Goal: Task Accomplishment & Management: Complete application form

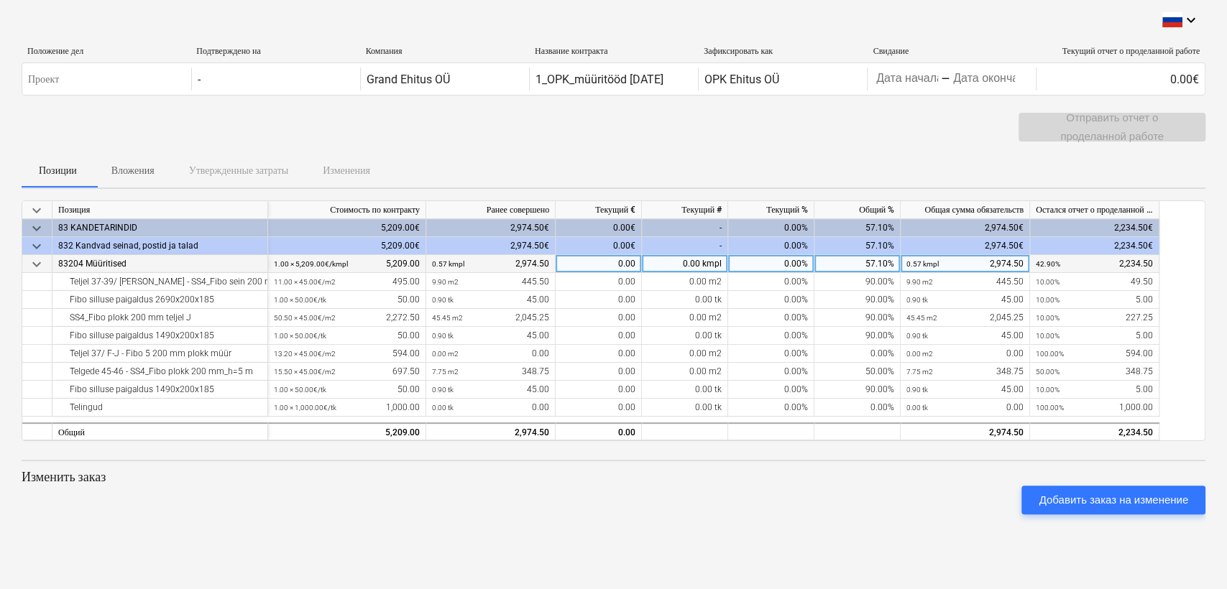
click at [611, 264] on div "0.00" at bounding box center [598, 264] width 86 height 18
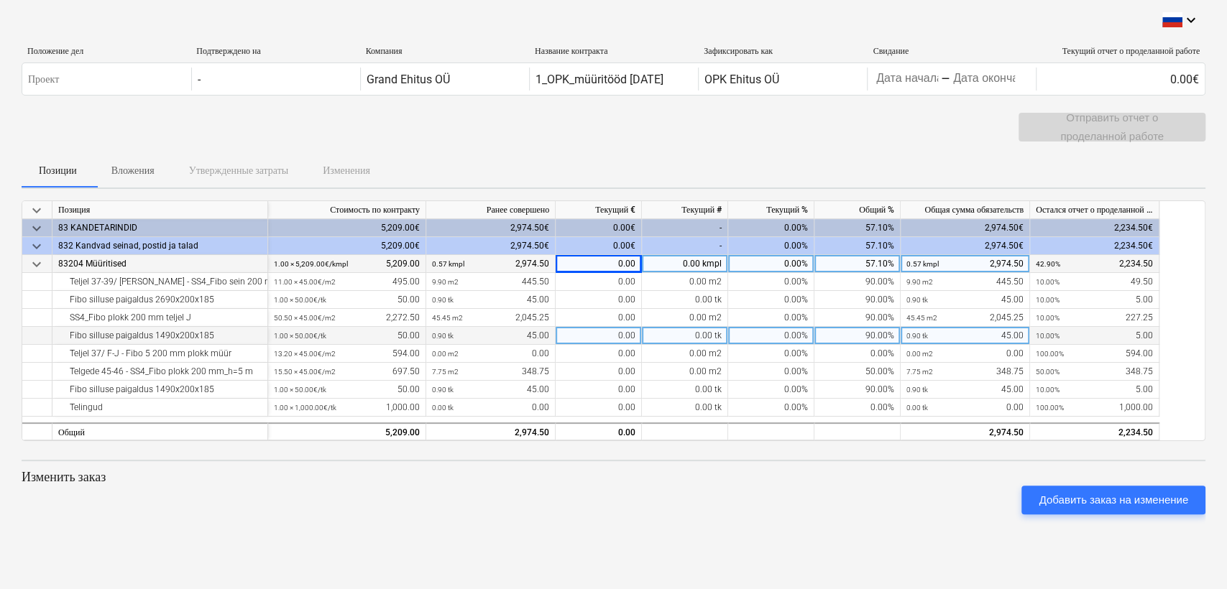
click at [696, 329] on div "0.00 tk" at bounding box center [685, 336] width 86 height 18
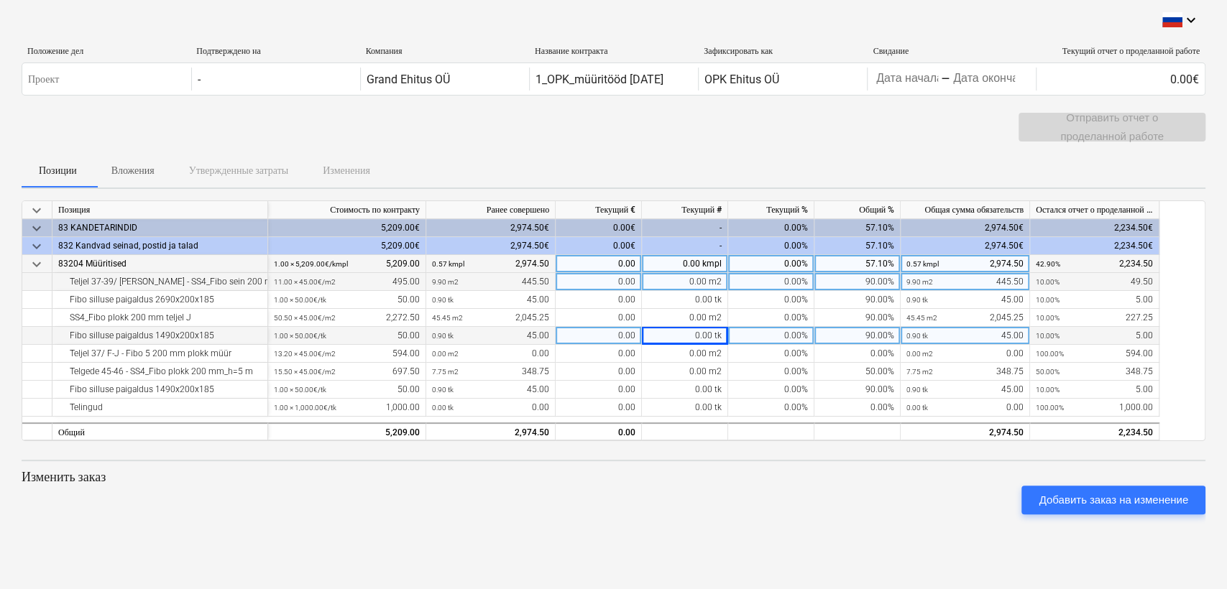
click at [606, 281] on div "0.00" at bounding box center [598, 282] width 86 height 18
type input "10"
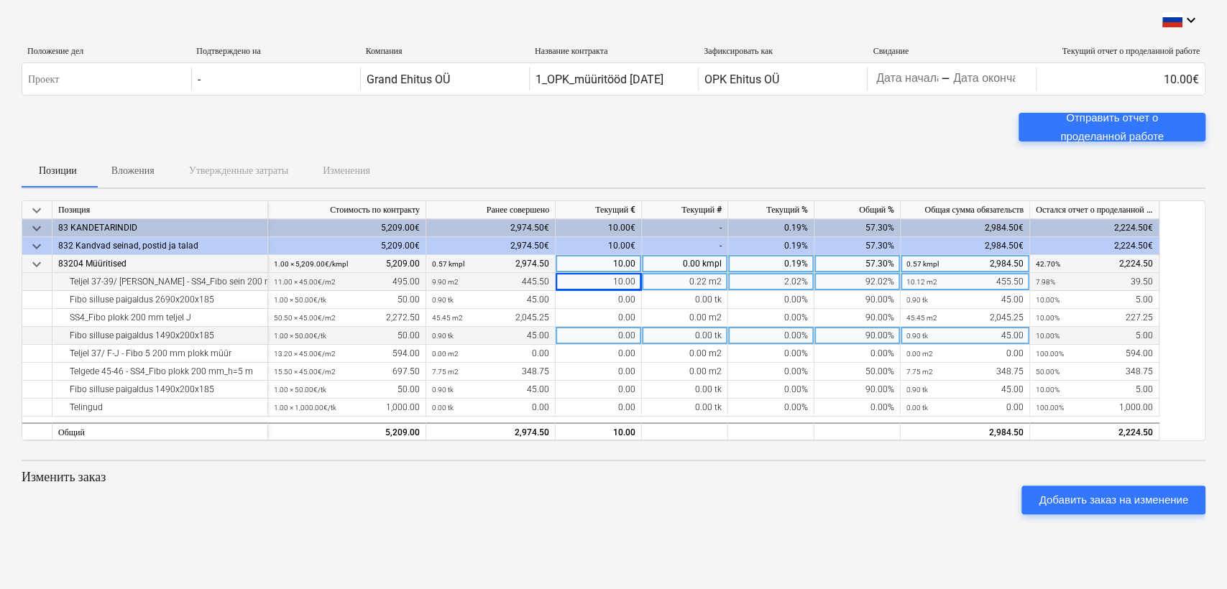
click at [621, 280] on div "10.00" at bounding box center [598, 282] width 86 height 18
type input "0"
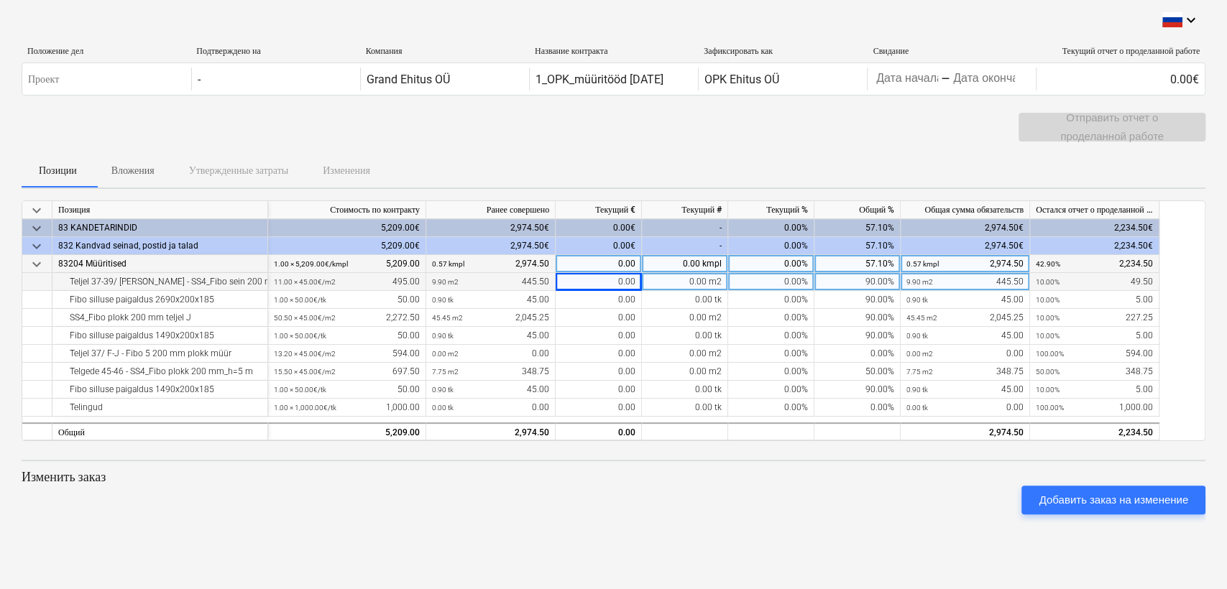
click at [790, 285] on div "0.00%" at bounding box center [771, 282] width 86 height 18
type input "10"
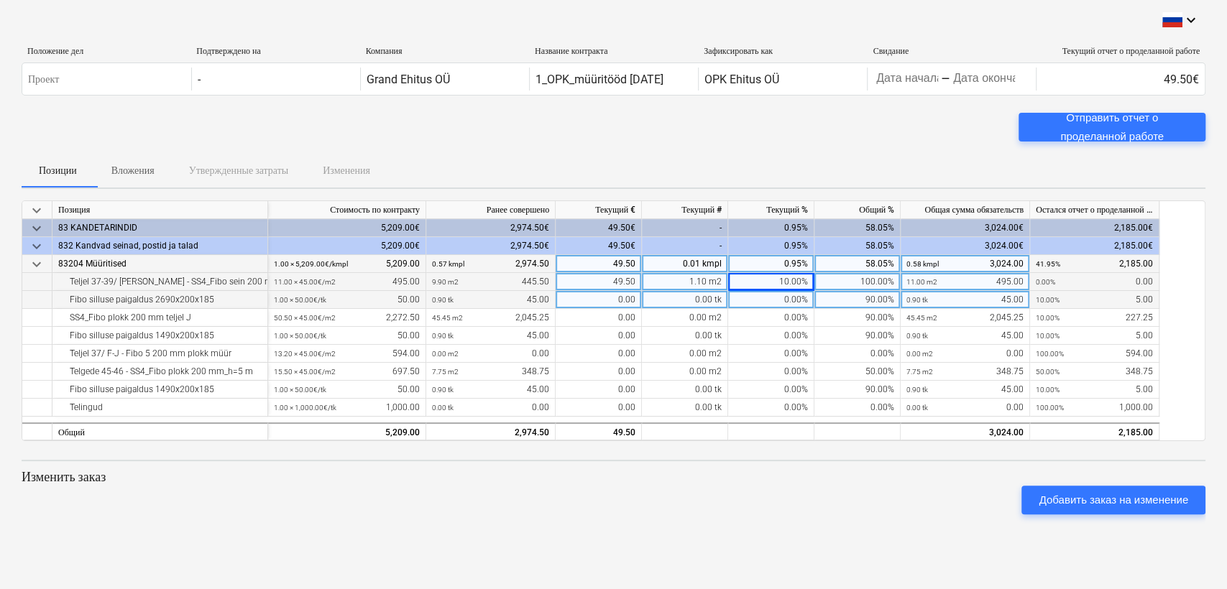
click at [796, 301] on div "0.00%" at bounding box center [771, 300] width 86 height 18
type input "10"
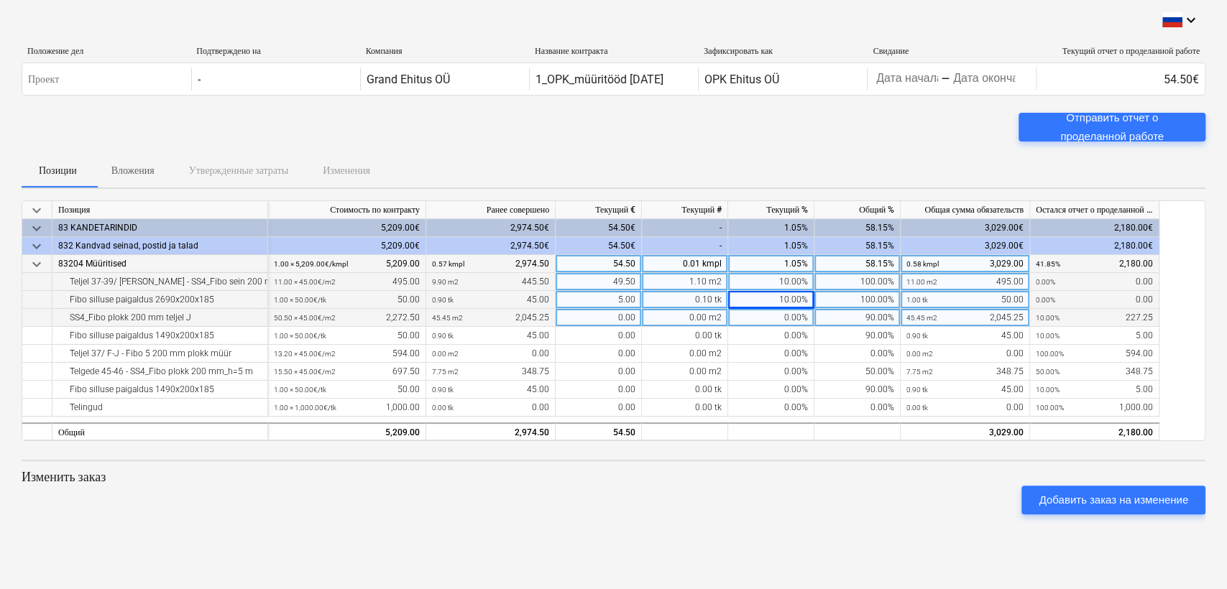
click at [799, 318] on div "0.00%" at bounding box center [771, 318] width 86 height 18
type input "10"
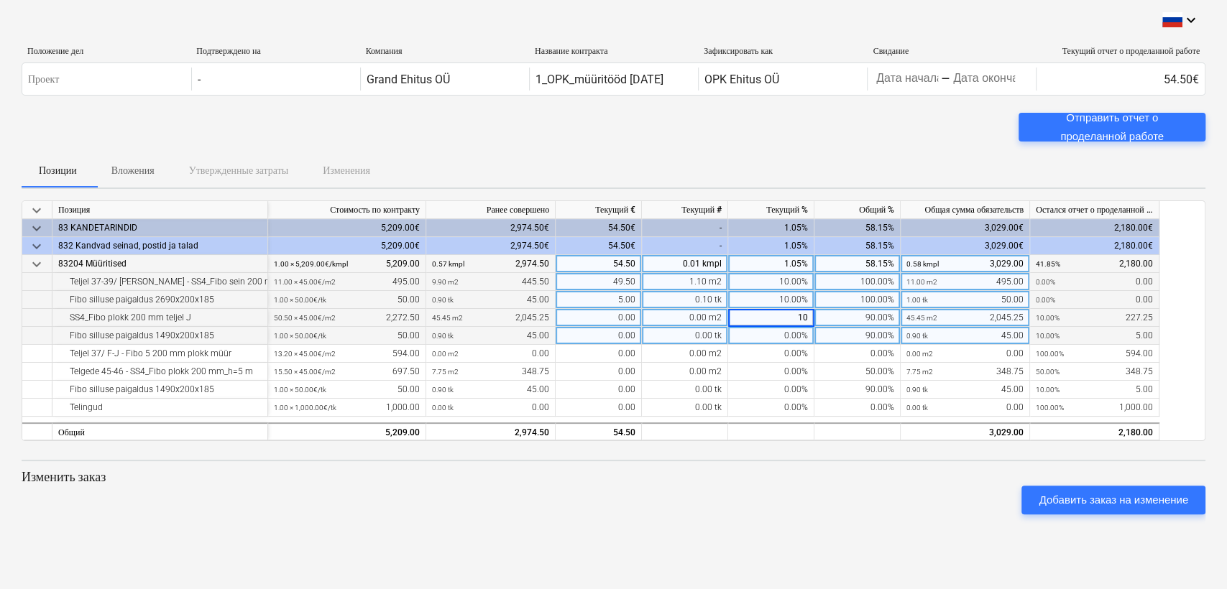
click at [801, 329] on div "0.00%" at bounding box center [771, 336] width 86 height 18
click at [796, 336] on div "0.00%" at bounding box center [771, 336] width 86 height 18
type input "10"
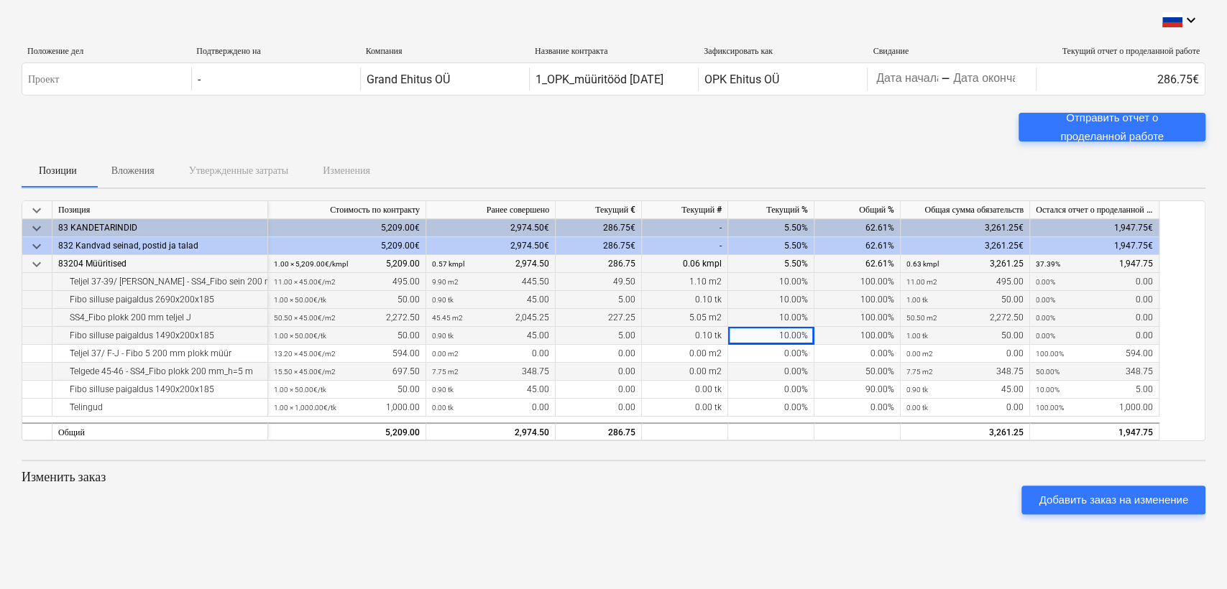
click at [810, 363] on div "0.00%" at bounding box center [771, 372] width 86 height 18
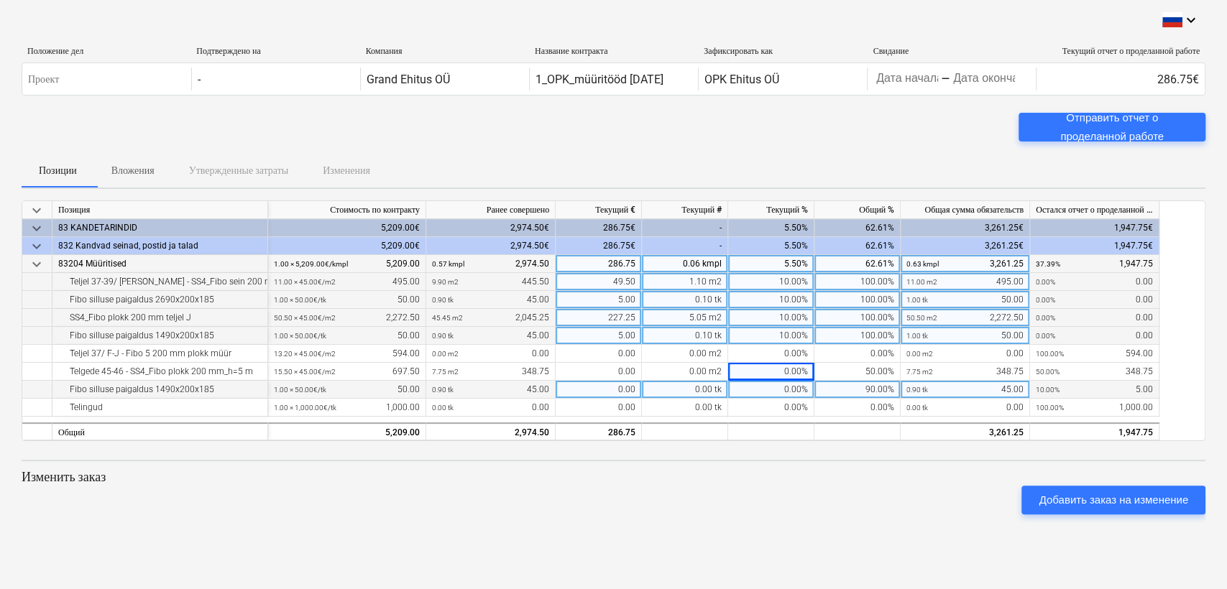
click at [796, 392] on div "0.00%" at bounding box center [771, 390] width 86 height 18
type input "10"
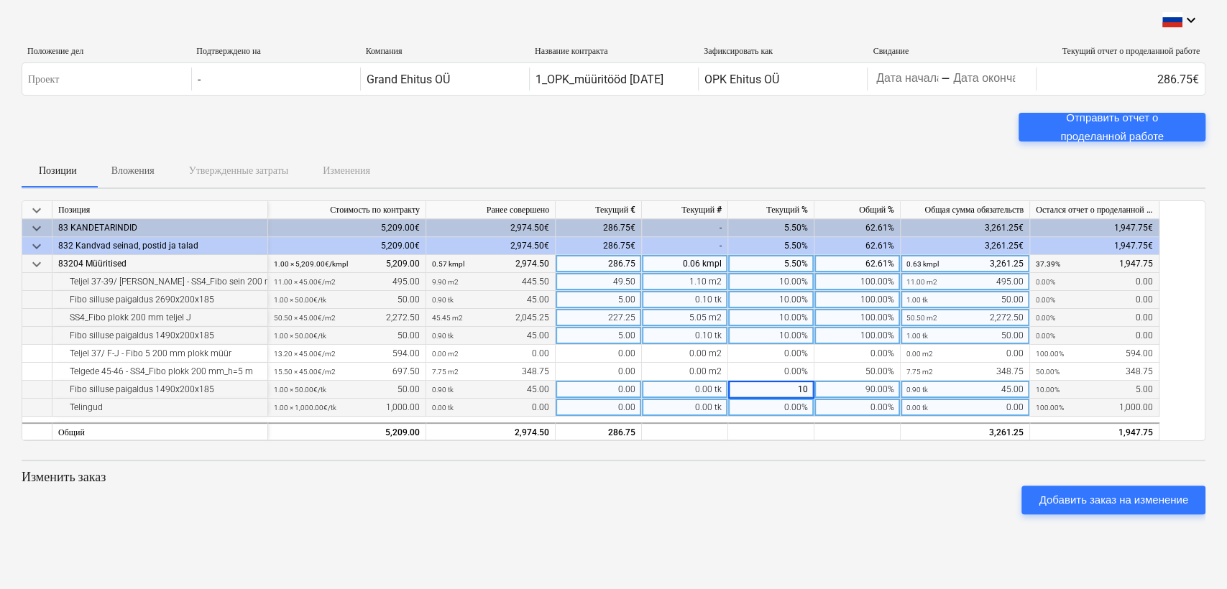
click at [793, 408] on div "0.00%" at bounding box center [771, 408] width 86 height 18
type input "100"
click at [795, 442] on div at bounding box center [613, 446] width 1183 height 11
click at [789, 407] on div "100.00%" at bounding box center [771, 408] width 86 height 18
type input "0"
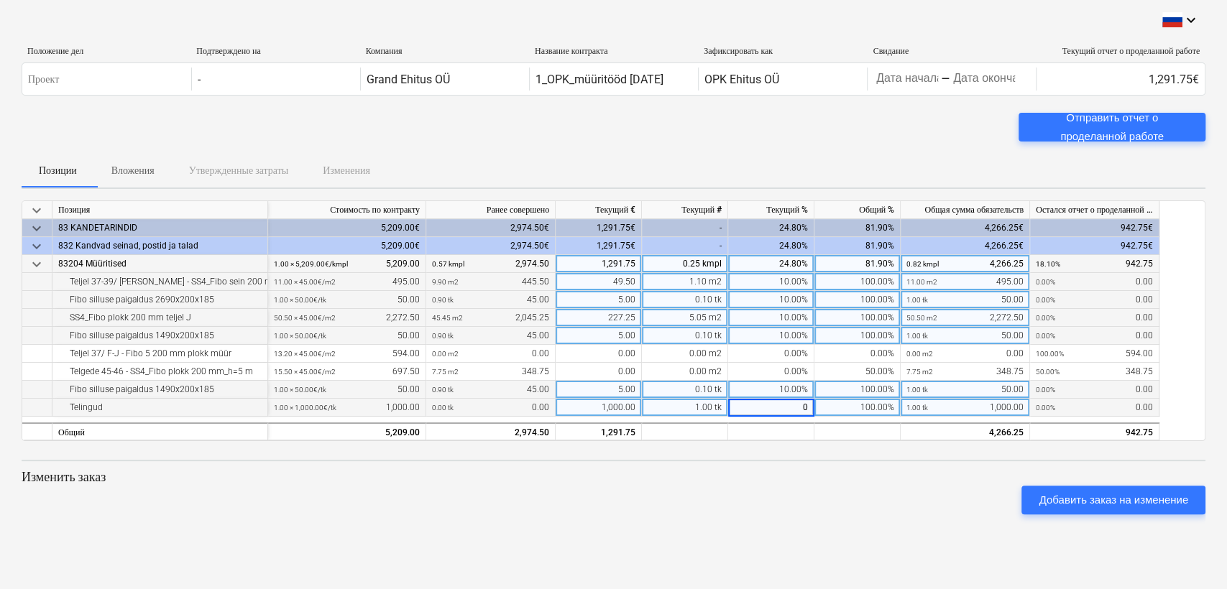
click at [820, 458] on div "keyboard_arrow_down Позиция Стоимость по контракту Ранее совершено Текущий € Те…" at bounding box center [613, 363] width 1183 height 326
click at [798, 409] on div "0.00%" at bounding box center [771, 408] width 86 height 18
type input "10"
click at [777, 408] on div "10.00%" at bounding box center [771, 408] width 86 height 18
type input "100"
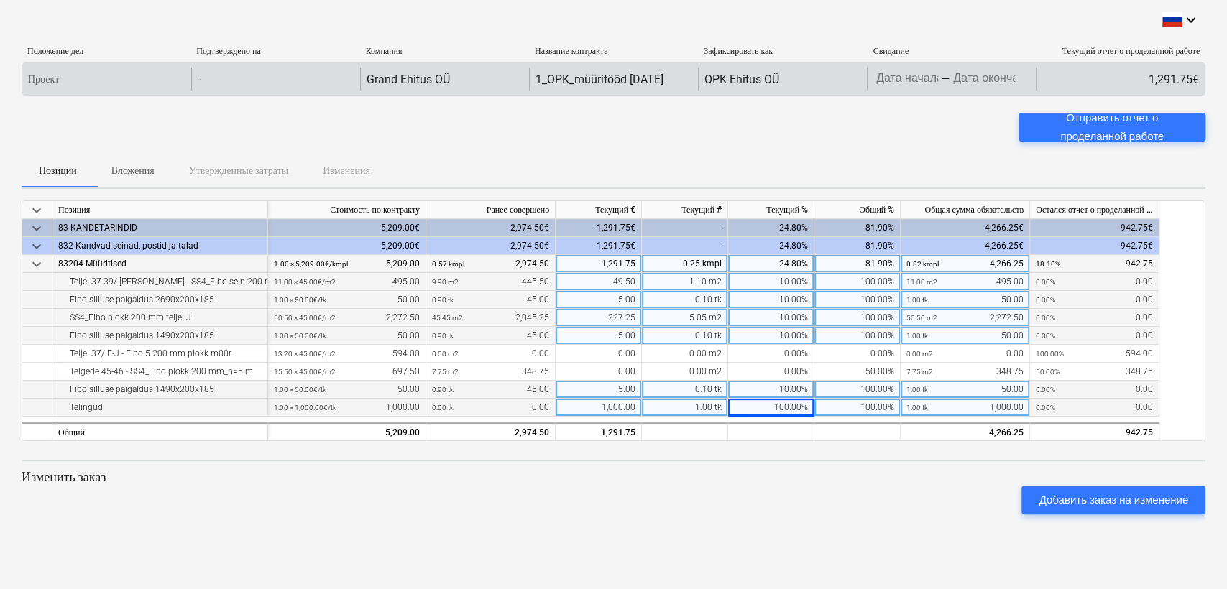
click at [1015, 77] on body "keyboard_arrow_down Положение дел Подтверждено на Компания Название контракта З…" at bounding box center [613, 294] width 1227 height 589
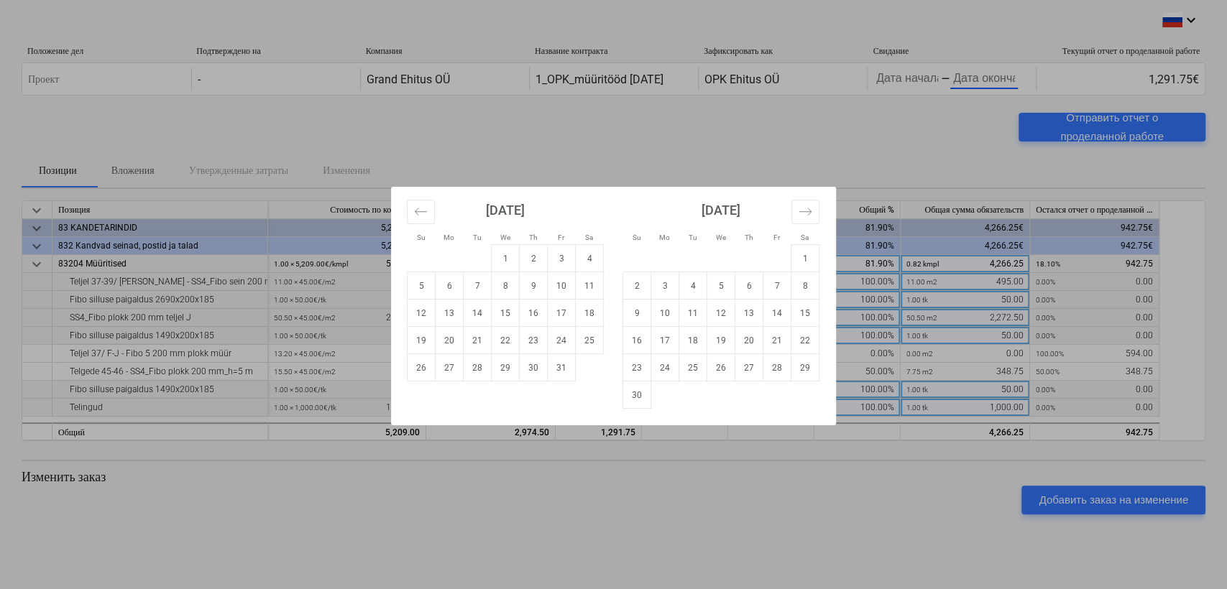
click at [1013, 85] on div "Su Mo Tu We Th Fr Sa Su Mo Tu We Th Fr Sa [DATE] 1 2 3 4 5 6 7 8 9 10 11 12 13 …" at bounding box center [613, 294] width 1227 height 589
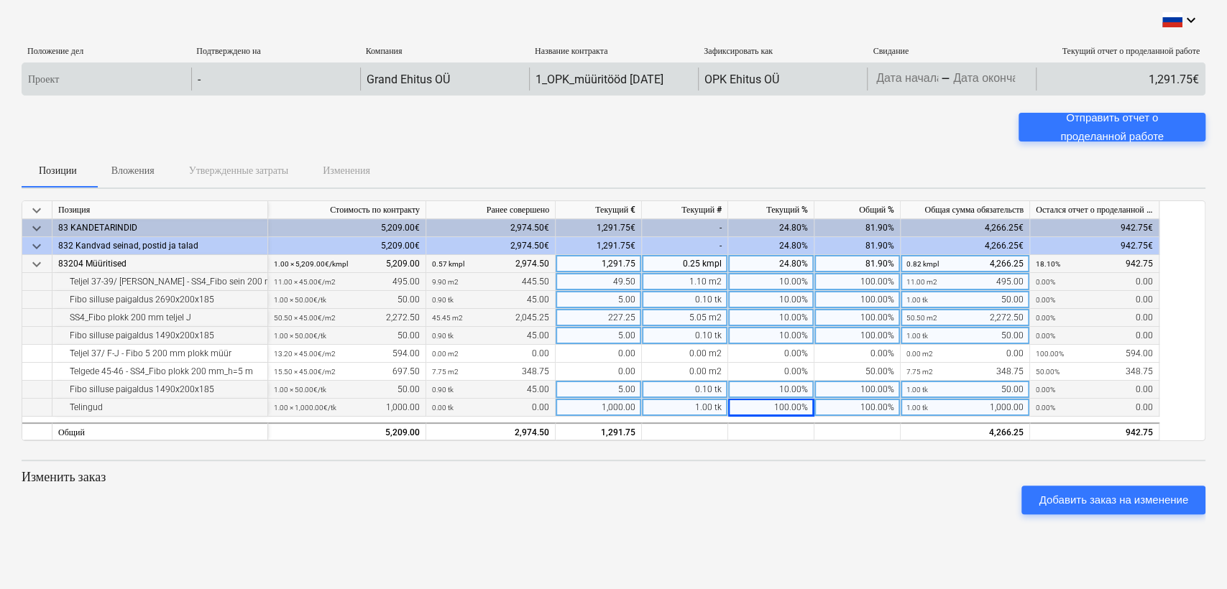
click at [1015, 76] on body "keyboard_arrow_down Положение дел Подтверждено на Компания Название контракта З…" at bounding box center [613, 294] width 1227 height 589
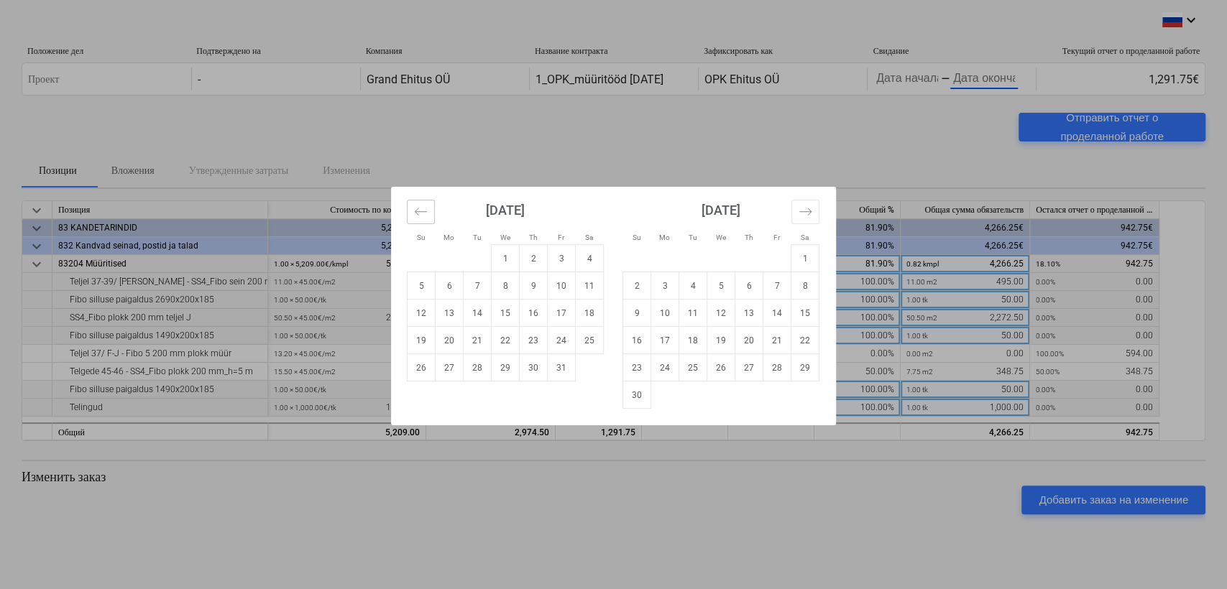
click at [418, 206] on icon "Move backward to switch to the previous month." at bounding box center [421, 212] width 14 height 14
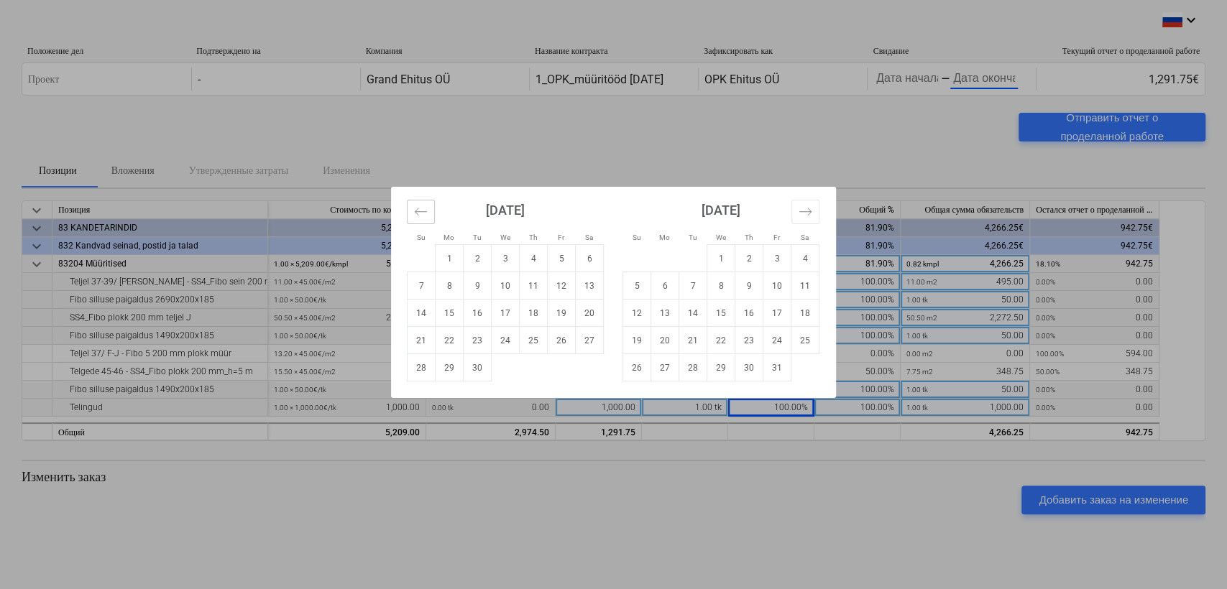
click at [418, 206] on icon "Move backward to switch to the previous month." at bounding box center [421, 212] width 14 height 14
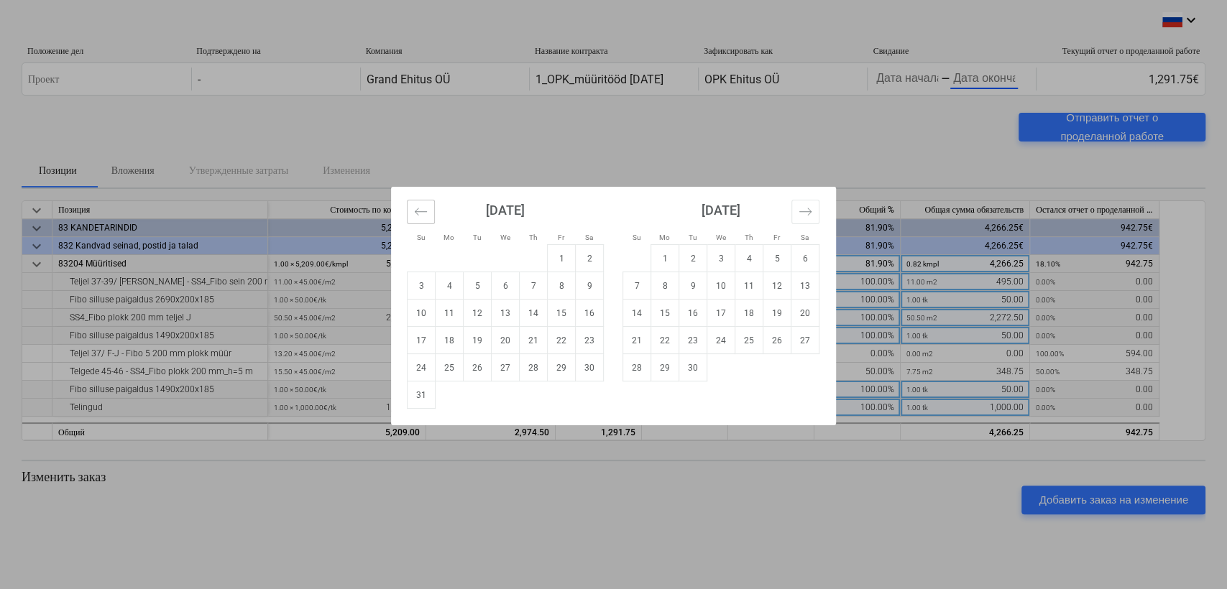
click at [418, 206] on icon "Move backward to switch to the previous month." at bounding box center [421, 212] width 14 height 14
click at [507, 288] on td "9" at bounding box center [505, 285] width 28 height 27
type input "[DATE]"
click at [800, 210] on icon "Move forward to switch to the next month." at bounding box center [805, 212] width 14 height 14
click at [420, 214] on icon "Move backward to switch to the previous month." at bounding box center [421, 212] width 14 height 14
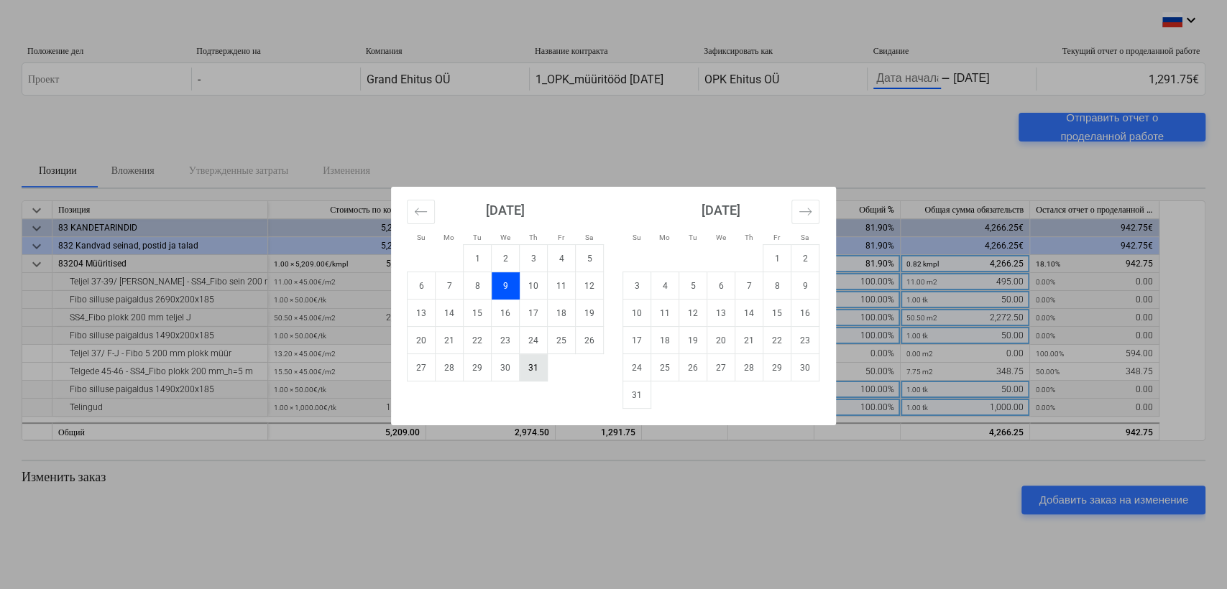
click at [537, 372] on td "31" at bounding box center [534, 367] width 28 height 27
type input "[DATE]"
click at [770, 132] on div "Su Mo Tu We Th Fr Sa Su Mo Tu We Th Fr Sa [DATE] 1 2 3 4 5 6 7 8 9 10 11 12 13 …" at bounding box center [613, 294] width 1227 height 589
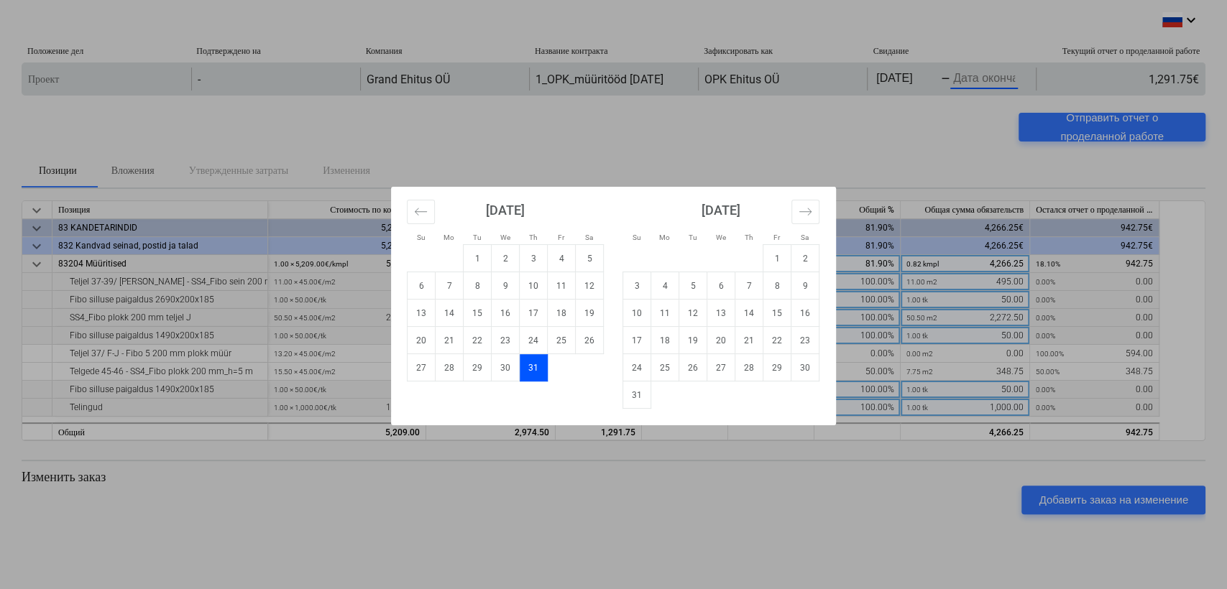
click at [966, 75] on body "keyboard_arrow_down Положение дел Подтверждено на Компания Название контракта З…" at bounding box center [613, 294] width 1227 height 589
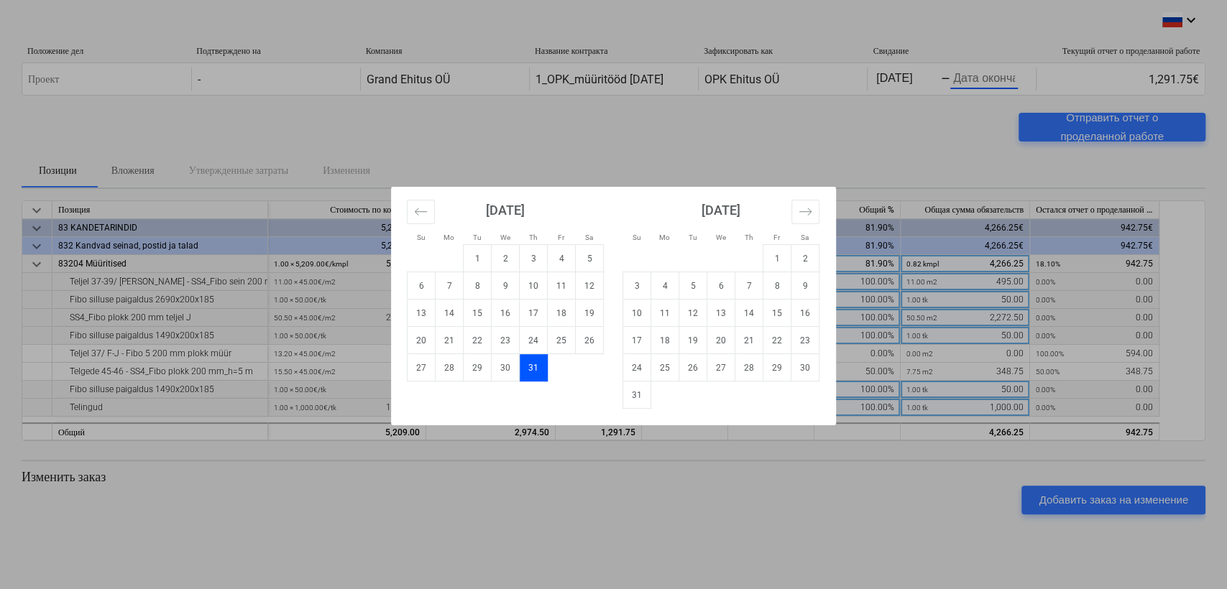
click at [937, 129] on div "Su Mo Tu We Th Fr Sa Su Mo Tu We Th Fr Sa [DATE] 1 2 3 4 5 6 7 8 9 10 11 12 13 …" at bounding box center [613, 294] width 1227 height 589
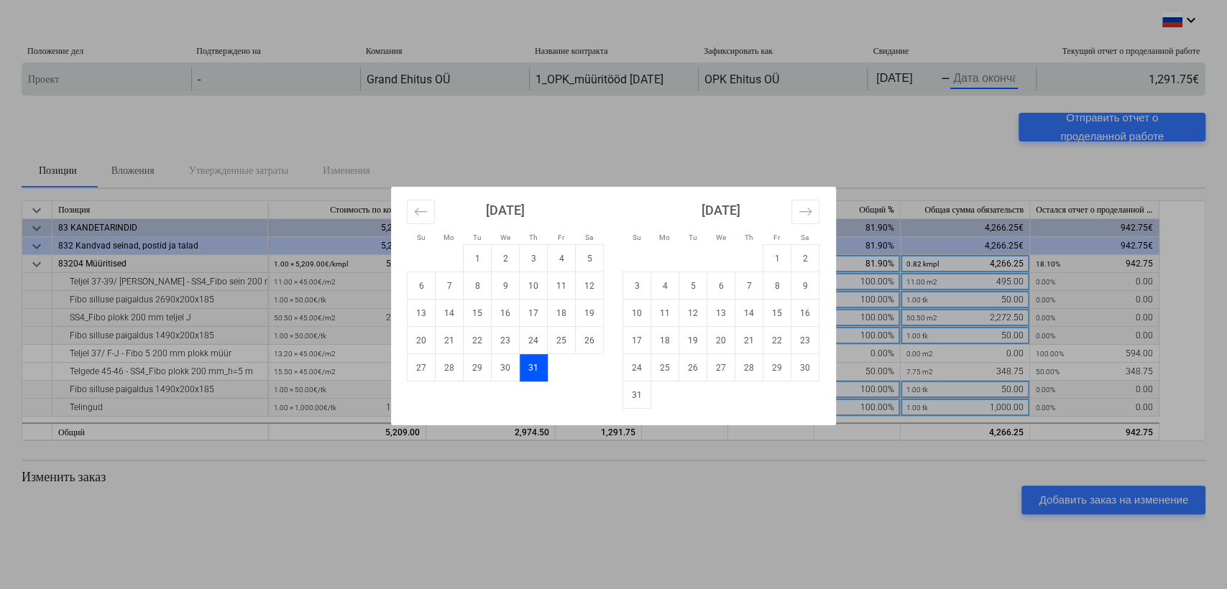
click at [963, 77] on body "keyboard_arrow_down Положение дел Подтверждено на Компания Название контракта З…" at bounding box center [613, 294] width 1227 height 589
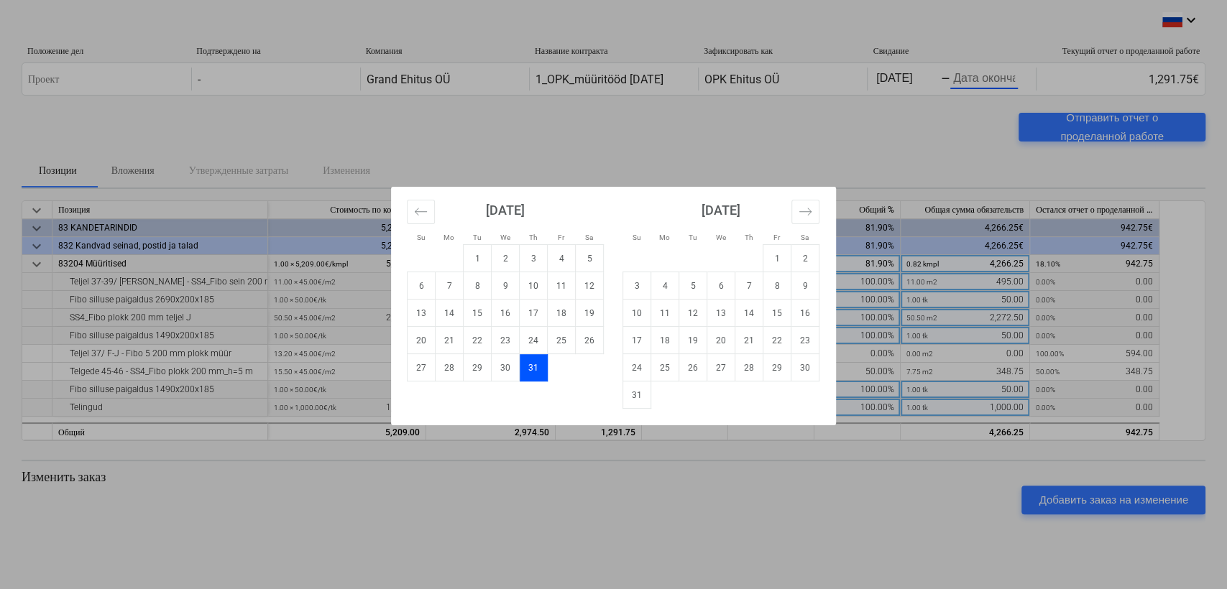
click at [910, 153] on div "Su Mo Tu We Th Fr Sa Su Mo Tu We Th Fr Sa [DATE] 1 2 3 4 5 6 7 8 9 10 11 12 13 …" at bounding box center [613, 294] width 1227 height 589
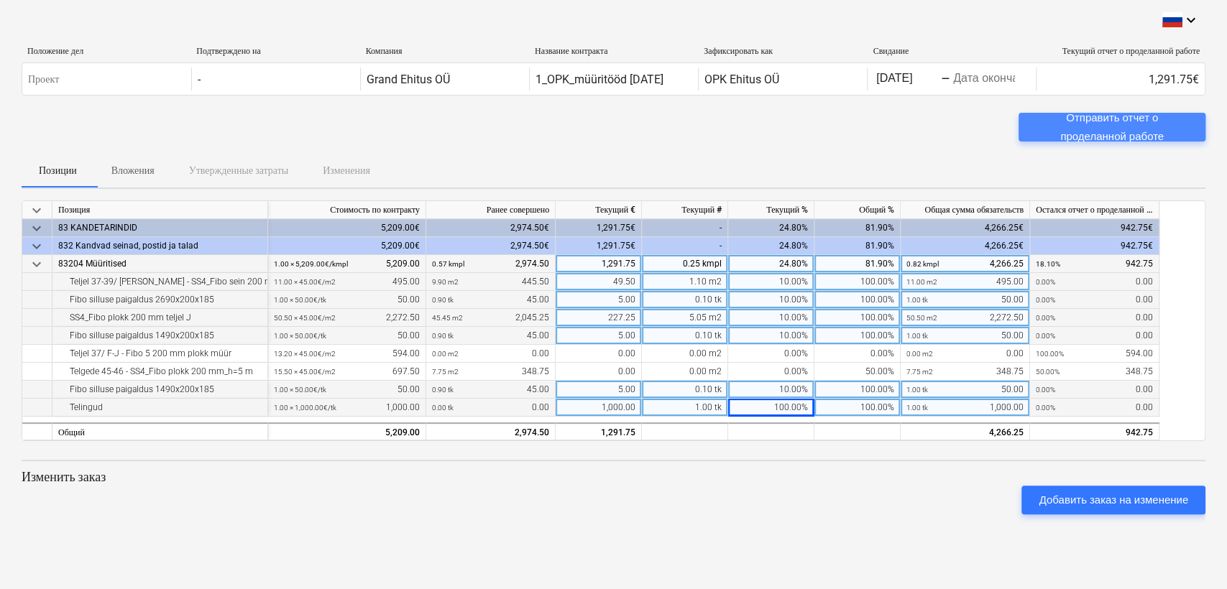
click at [1115, 126] on div "Отправить отчет о проделанной работе" at bounding box center [1111, 128] width 152 height 38
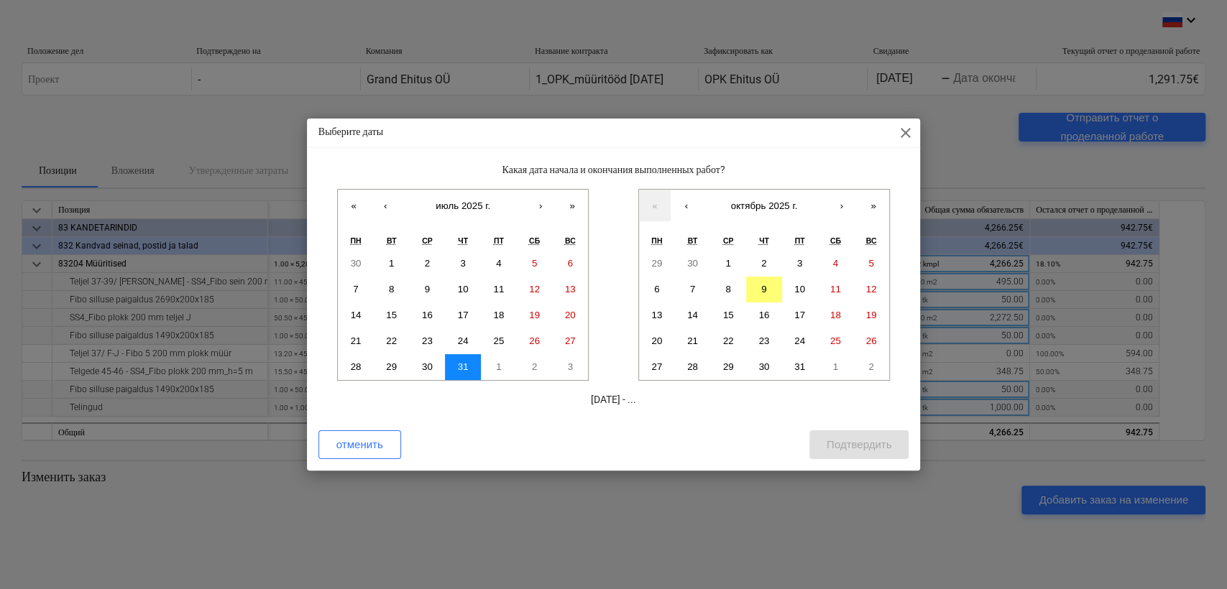
click at [453, 363] on button "31" at bounding box center [463, 367] width 36 height 26
click at [358, 290] on button "7" at bounding box center [356, 290] width 36 height 26
click at [463, 361] on abbr "31" at bounding box center [463, 366] width 11 height 11
click at [356, 292] on abbr "7" at bounding box center [355, 289] width 5 height 11
click at [684, 203] on button "‹" at bounding box center [686, 206] width 32 height 32
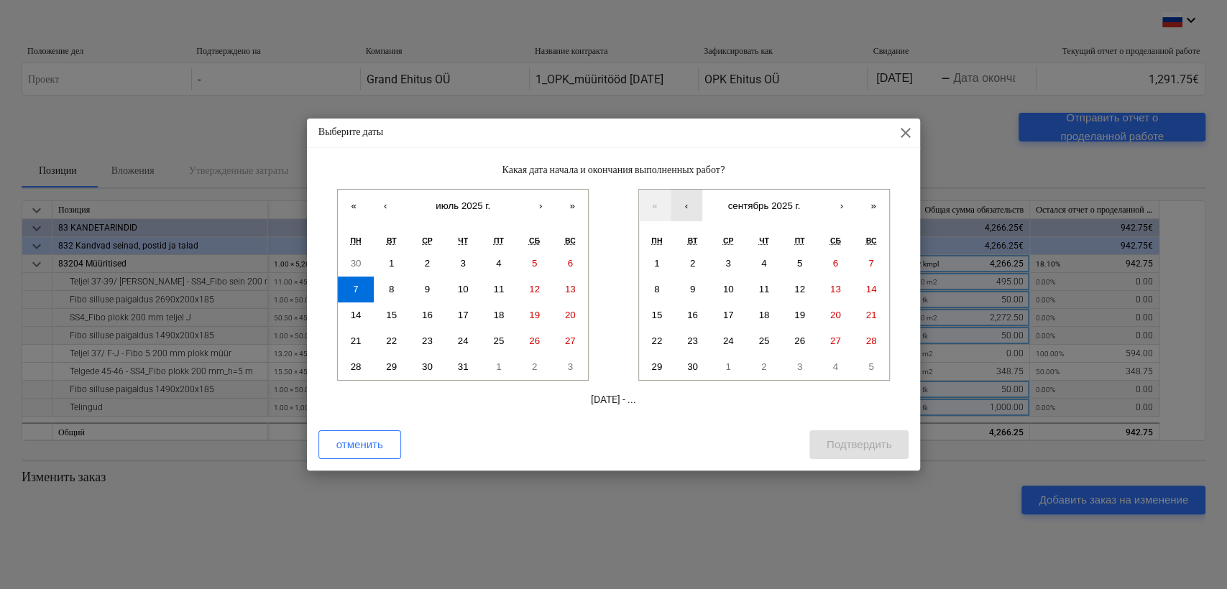
click at [684, 203] on button "‹" at bounding box center [686, 206] width 32 height 32
click at [766, 364] on abbr "31" at bounding box center [763, 366] width 11 height 11
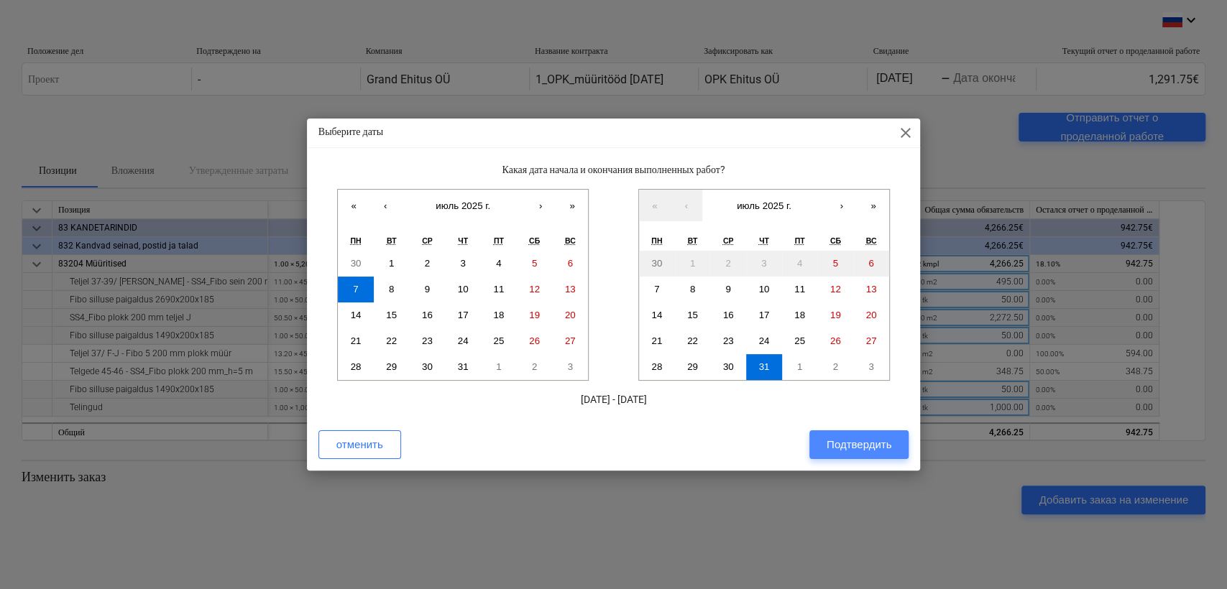
click at [846, 444] on div "Подтвердить" at bounding box center [858, 444] width 65 height 19
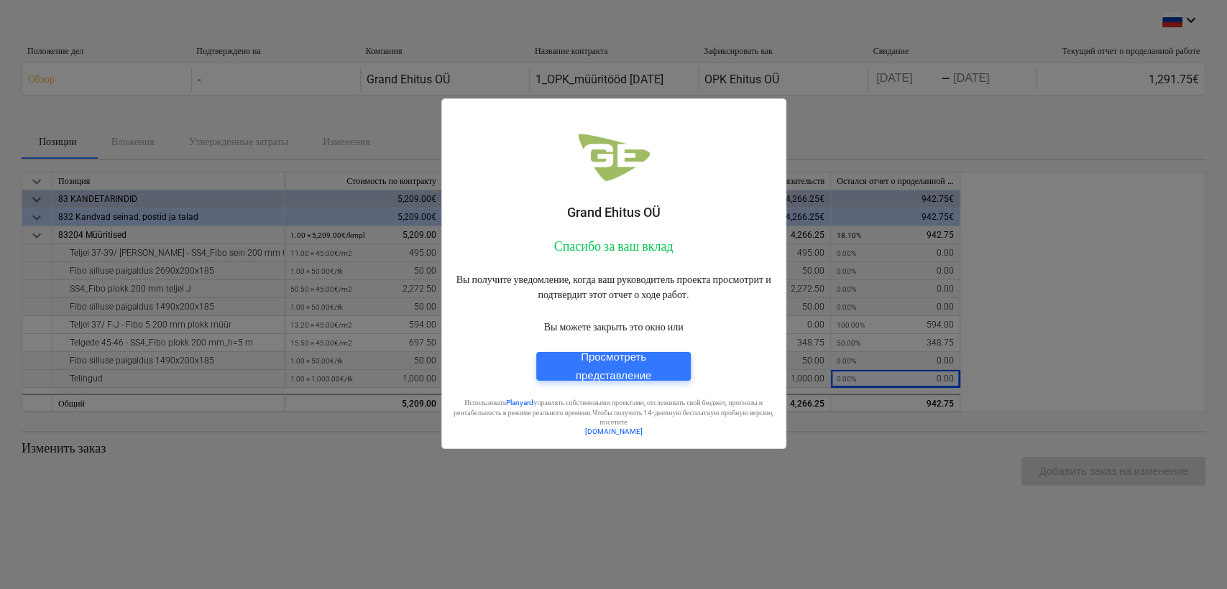
click at [849, 543] on div at bounding box center [613, 294] width 1227 height 589
click at [637, 366] on div "Просмотреть представление" at bounding box center [613, 367] width 120 height 38
